Goal: Transaction & Acquisition: Purchase product/service

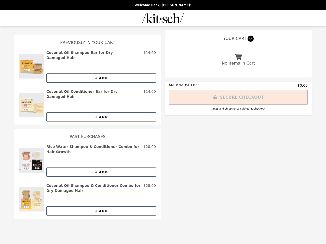
click at [32, 64] on img at bounding box center [31, 66] width 24 height 33
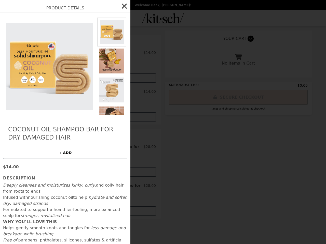
click at [101, 53] on div "Product Details Coconut Oil Shampoo Bar for Dry Damaged Hair + ADD $14.00 Descr…" at bounding box center [163, 122] width 326 height 244
click at [101, 76] on img at bounding box center [111, 90] width 29 height 29
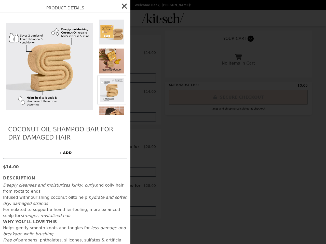
click at [32, 98] on div "Product Details Coconut Oil Shampoo Bar for Dry Damaged Hair + ADD $14.00 Descr…" at bounding box center [163, 122] width 326 height 244
click at [101, 87] on div "Product Details Coconut Oil Shampoo Bar for Dry Damaged Hair + ADD $14.00 Descr…" at bounding box center [163, 122] width 326 height 244
click at [101, 113] on button "+ ADD" at bounding box center [100, 117] width 109 height 9
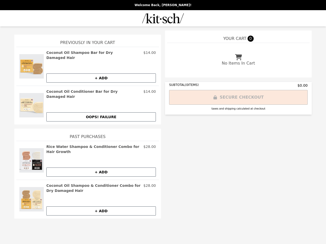
click at [32, 148] on img at bounding box center [31, 160] width 24 height 33
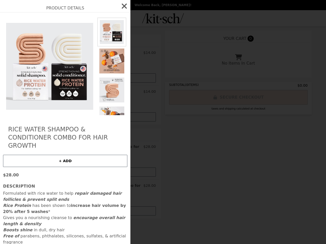
click at [101, 137] on div "Product Details Rice Water Shampoo & Conditioner Combo for Hair Growth + ADD $2…" at bounding box center [163, 122] width 326 height 244
click at [101, 157] on button "+ ADD" at bounding box center [65, 161] width 124 height 12
click at [32, 184] on div "Product Details Rice Water Shampoo & Conditioner Combo for Hair Growth OOPS! FA…" at bounding box center [163, 122] width 326 height 244
